Goal: Task Accomplishment & Management: Complete application form

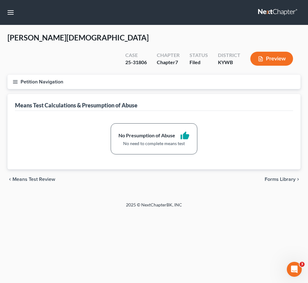
scroll to position [62, 0]
click at [0, 0] on span "Unsecured Nonpriority Claims" at bounding box center [0, 0] width 0 height 0
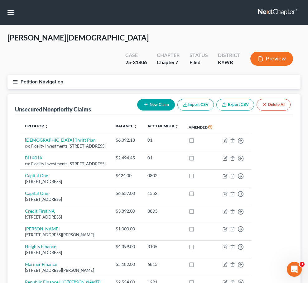
click at [101, 54] on div "[PERSON_NAME] Upgraded Case 25-31806 Chapter Chapter 7 Status [GEOGRAPHIC_DATA]…" at bounding box center [153, 54] width 293 height 42
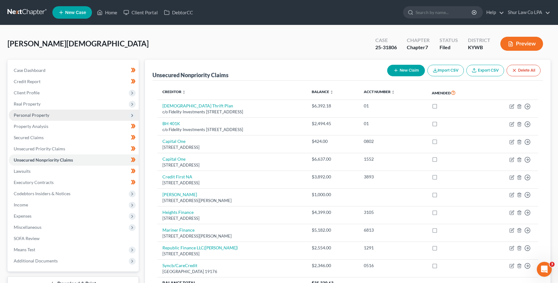
click at [40, 111] on span "Personal Property" at bounding box center [74, 115] width 130 height 11
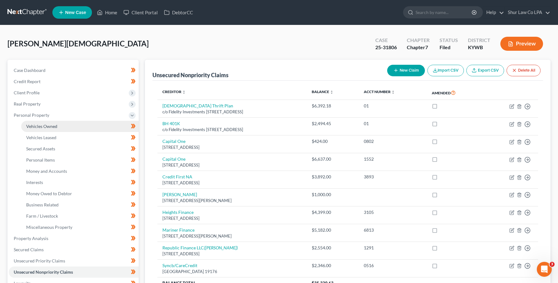
click at [39, 126] on span "Vehicles Owned" at bounding box center [41, 126] width 31 height 5
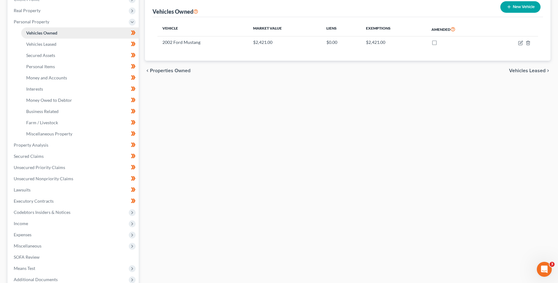
scroll to position [125, 0]
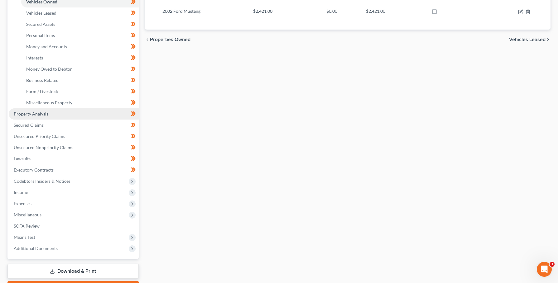
click at [42, 116] on span "Property Analysis" at bounding box center [31, 113] width 35 height 5
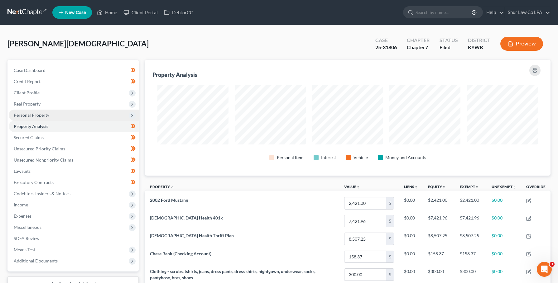
click at [55, 112] on span "Personal Property" at bounding box center [74, 115] width 130 height 11
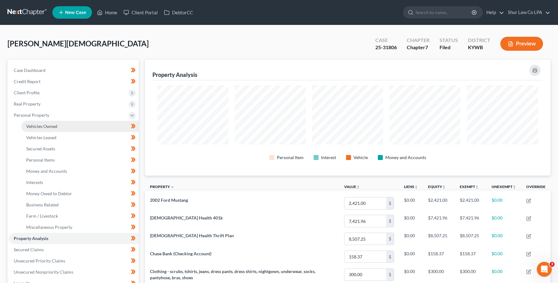
click at [51, 122] on link "Vehicles Owned" at bounding box center [79, 126] width 117 height 11
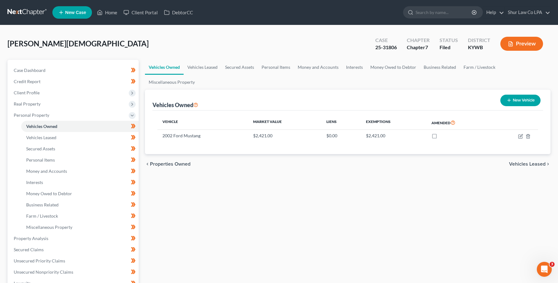
click at [307, 43] on button "Preview" at bounding box center [521, 44] width 43 height 14
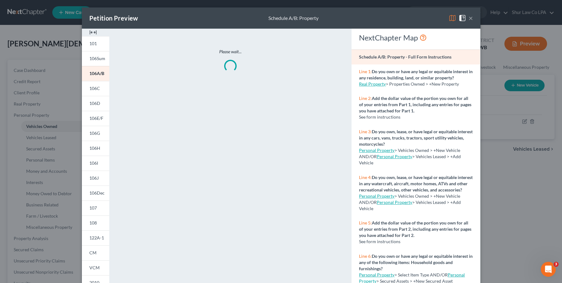
click at [89, 33] on img at bounding box center [92, 32] width 7 height 7
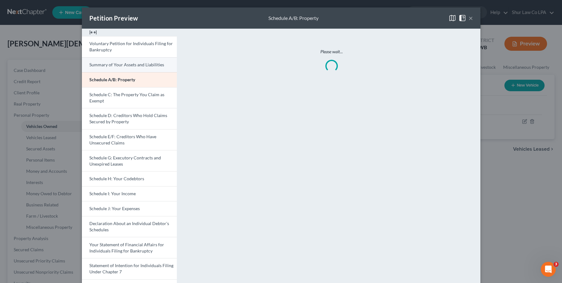
click at [109, 69] on link "Summary of Your Assets and Liabilities" at bounding box center [129, 64] width 95 height 15
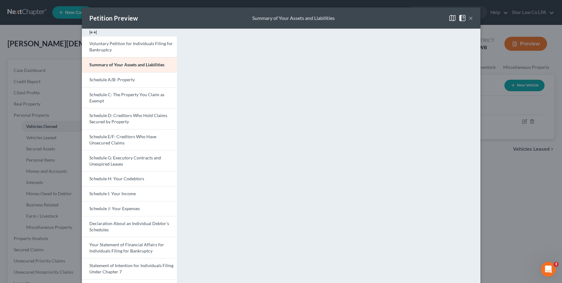
click at [307, 18] on button "×" at bounding box center [471, 17] width 4 height 7
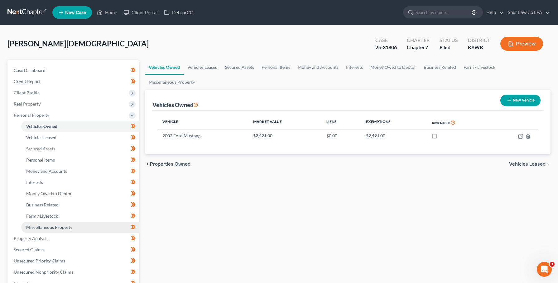
click at [36, 223] on link "Miscellaneous Property" at bounding box center [79, 227] width 117 height 11
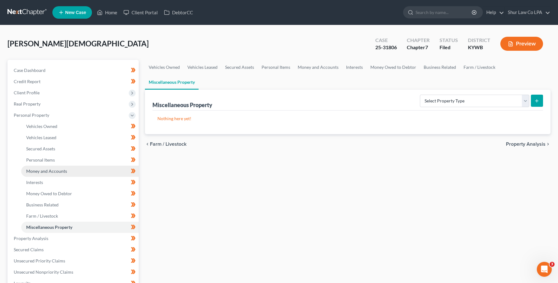
scroll to position [62, 0]
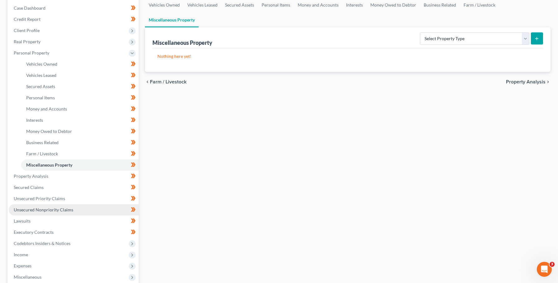
click at [41, 210] on span "Unsecured Nonpriority Claims" at bounding box center [44, 209] width 60 height 5
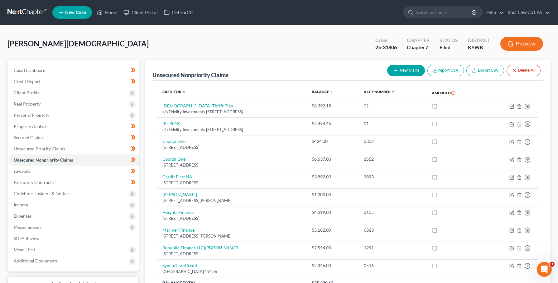
click at [24, 12] on link at bounding box center [27, 12] width 40 height 11
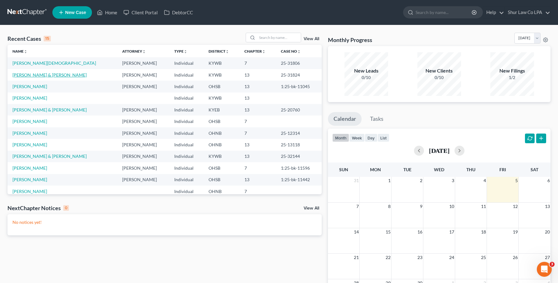
click at [38, 76] on link "Nelson, Andrew & Rachel" at bounding box center [49, 74] width 74 height 5
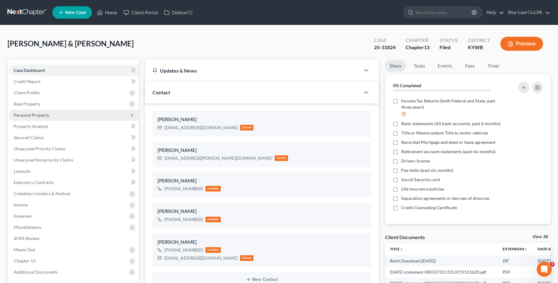
click at [37, 116] on span "Personal Property" at bounding box center [32, 114] width 36 height 5
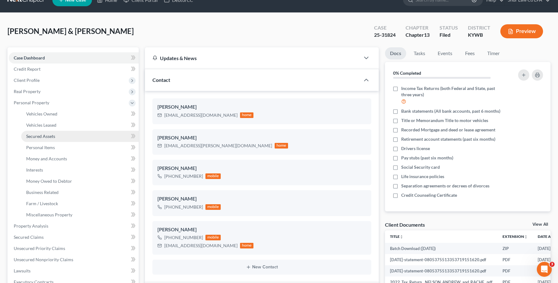
scroll to position [31, 0]
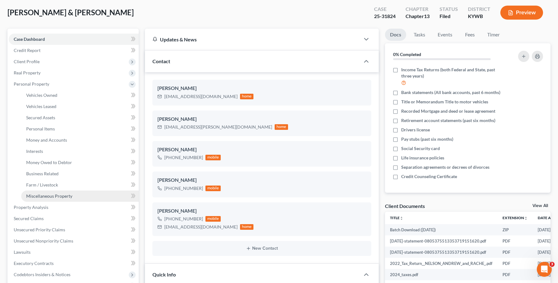
click at [60, 197] on span "Miscellaneous Property" at bounding box center [49, 195] width 46 height 5
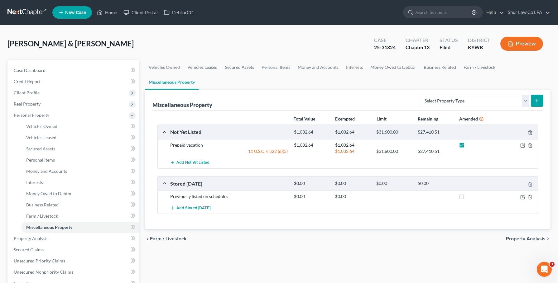
click at [467, 147] on label at bounding box center [467, 147] width 0 height 0
click at [470, 142] on input "checkbox" at bounding box center [472, 144] width 4 height 4
checkbox input "false"
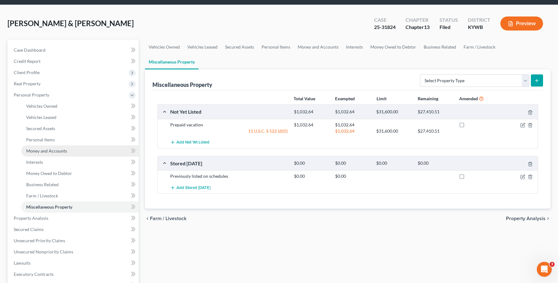
scroll to position [31, 0]
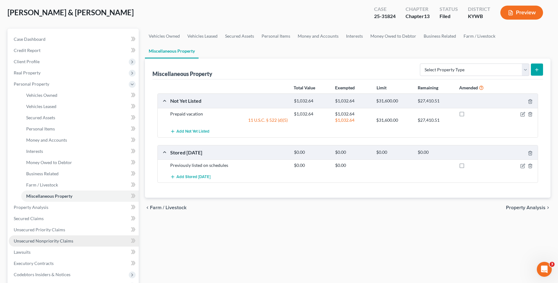
click at [47, 239] on span "Unsecured Nonpriority Claims" at bounding box center [44, 240] width 60 height 5
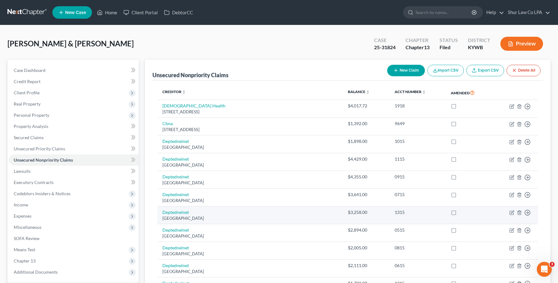
scroll to position [156, 0]
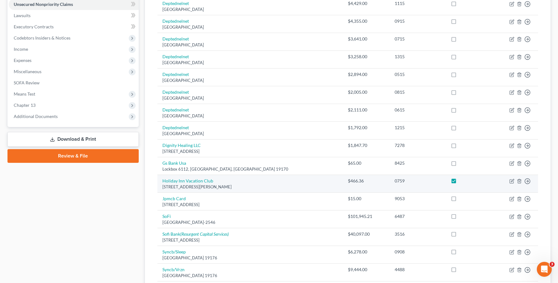
click at [459, 183] on label at bounding box center [459, 183] width 0 height 0
click at [462, 181] on input "checkbox" at bounding box center [464, 180] width 4 height 4
checkbox input "false"
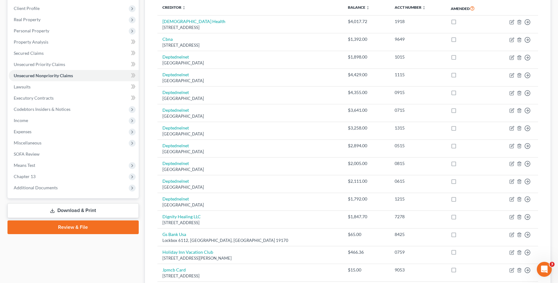
scroll to position [31, 0]
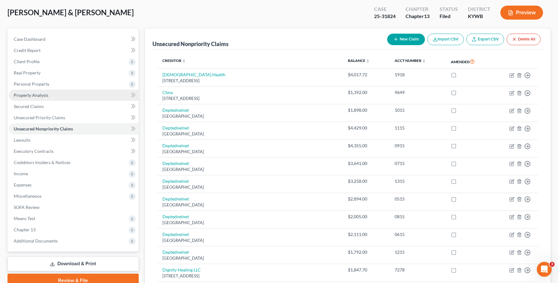
click at [36, 94] on span "Property Analysis" at bounding box center [31, 95] width 35 height 5
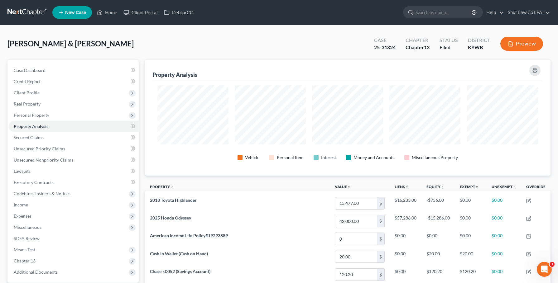
click at [514, 40] on button "Preview" at bounding box center [521, 44] width 43 height 14
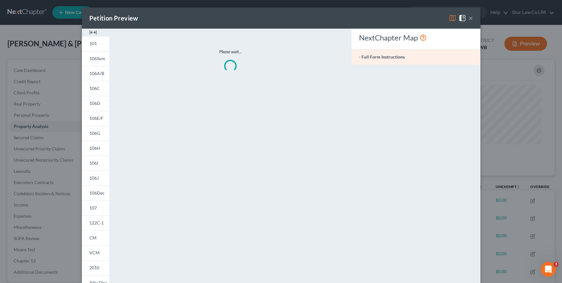
scroll to position [117, 409]
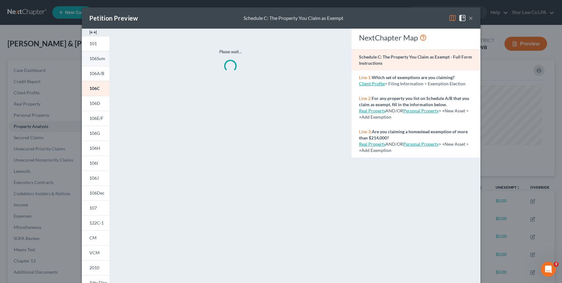
click at [94, 58] on span "106Sum" at bounding box center [97, 58] width 16 height 5
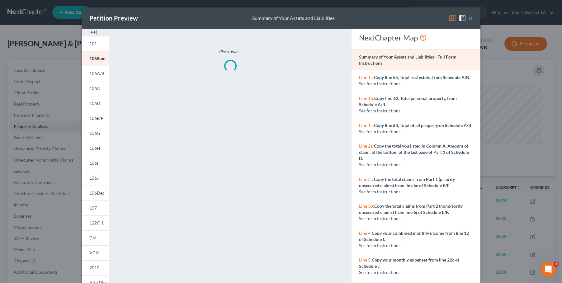
click at [90, 32] on img at bounding box center [92, 32] width 7 height 7
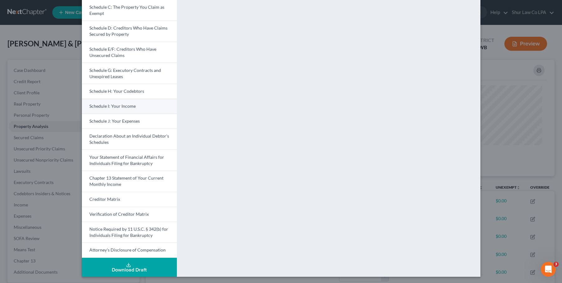
scroll to position [89, 0]
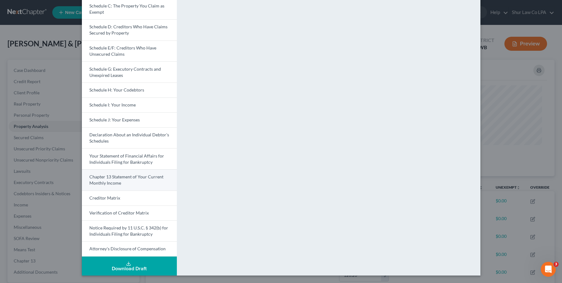
click at [130, 173] on link "Chapter 13 Statement of Your Current Monthly Income" at bounding box center [129, 179] width 95 height 21
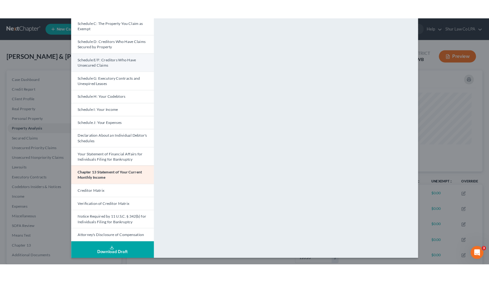
scroll to position [0, 0]
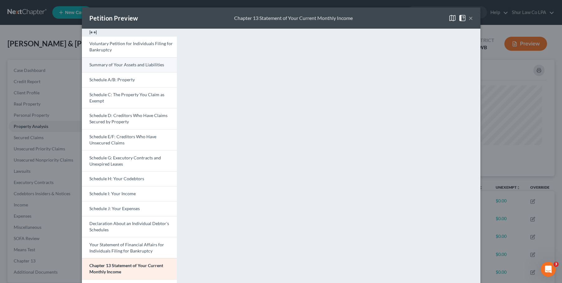
click at [136, 64] on span "Summary of Your Assets and Liabilities" at bounding box center [126, 64] width 75 height 5
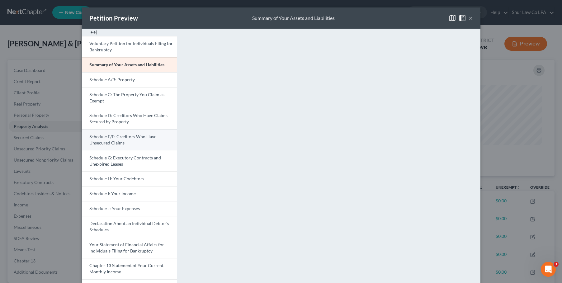
click at [139, 137] on span "Schedule E/F: Creditors Who Have Unsecured Claims" at bounding box center [122, 140] width 67 height 12
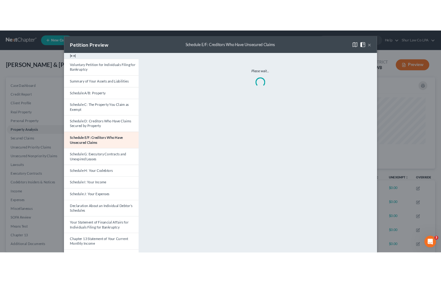
scroll to position [311420, 311182]
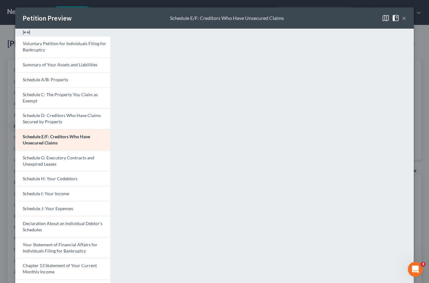
click at [403, 17] on button "×" at bounding box center [404, 17] width 4 height 7
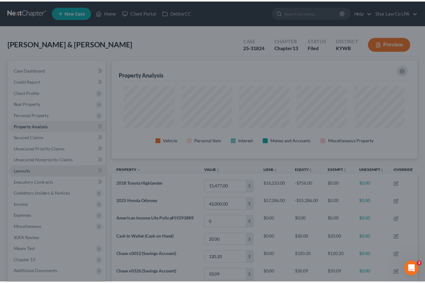
scroll to position [311437, 311230]
